Goal: Task Accomplishment & Management: Manage account settings

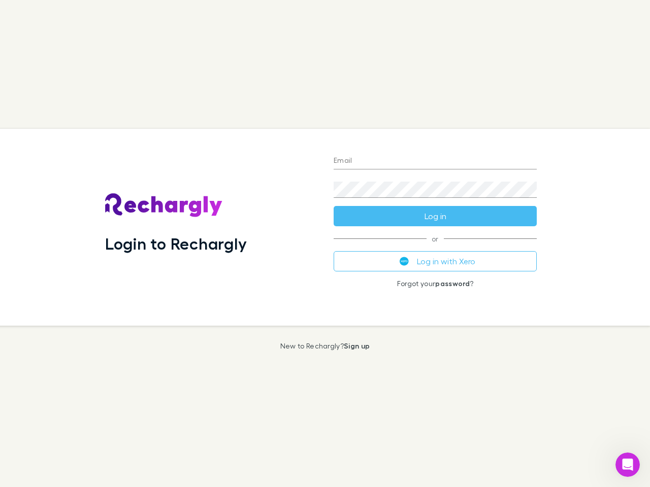
click at [325, 244] on div "Login to Rechargly" at bounding box center [211, 227] width 228 height 197
click at [435, 161] on input "Email" at bounding box center [434, 161] width 203 height 16
click at [435, 216] on form "Email Password Log in" at bounding box center [434, 185] width 203 height 81
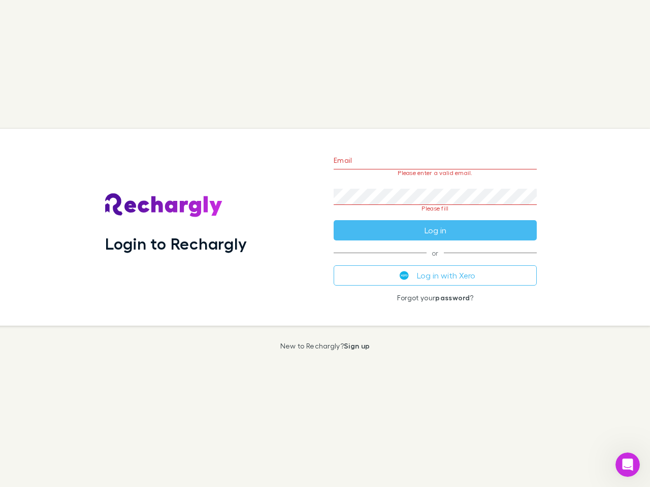
click at [435, 261] on div "Email Please enter a valid email. Password Please fill Log in or Log in with Xe…" at bounding box center [434, 227] width 219 height 197
click at [627, 465] on icon "Open Intercom Messenger" at bounding box center [627, 465] width 17 height 17
